Goal: Information Seeking & Learning: Find specific page/section

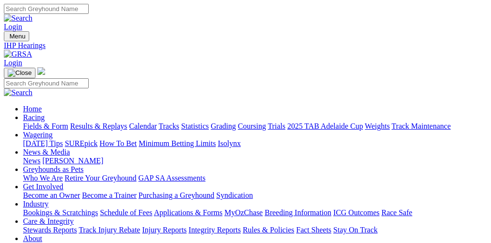
click at [45, 113] on link "Racing" at bounding box center [34, 117] width 22 height 8
click at [55, 122] on link "Fields & Form" at bounding box center [45, 126] width 45 height 8
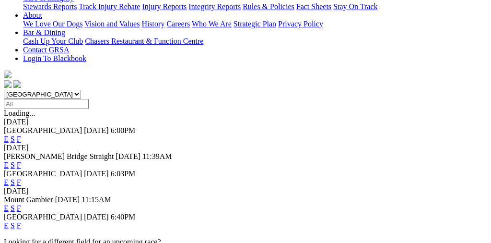
scroll to position [224, 0]
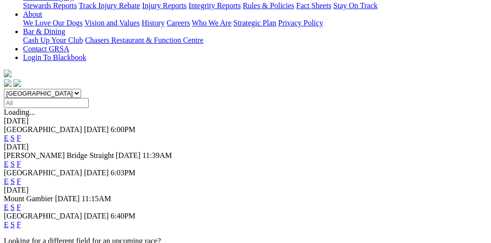
click at [21, 203] on link "F" at bounding box center [19, 207] width 4 height 8
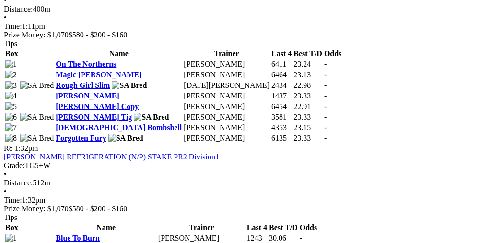
scroll to position [1542, 1]
